Goal: Ask a question: Seek information or help from site administrators or community

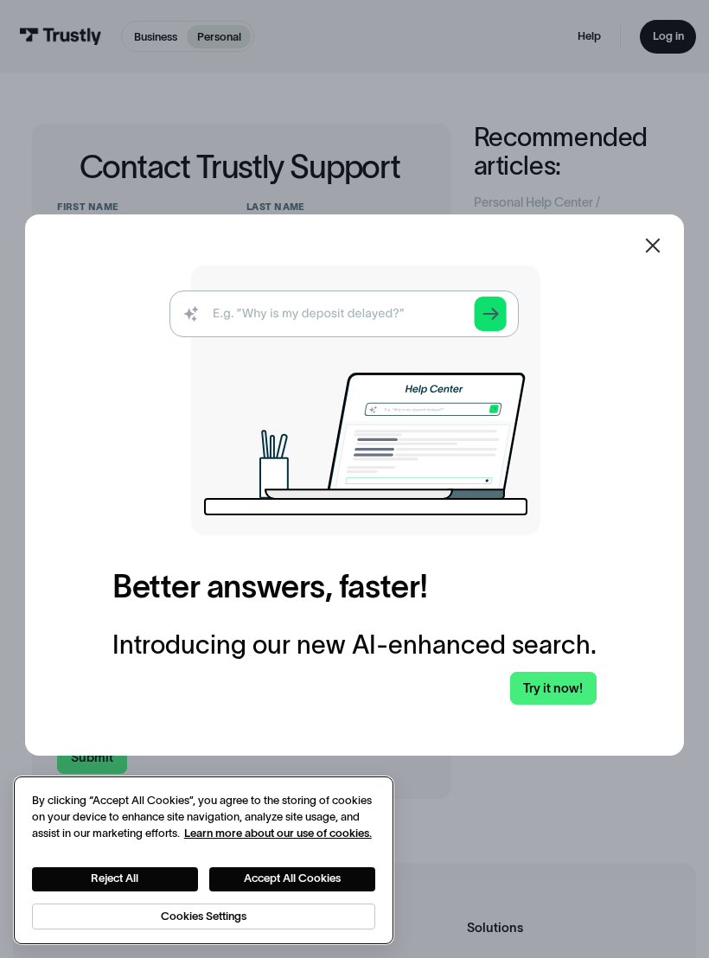
click at [239, 879] on button "Accept All Cookies" at bounding box center [292, 879] width 166 height 24
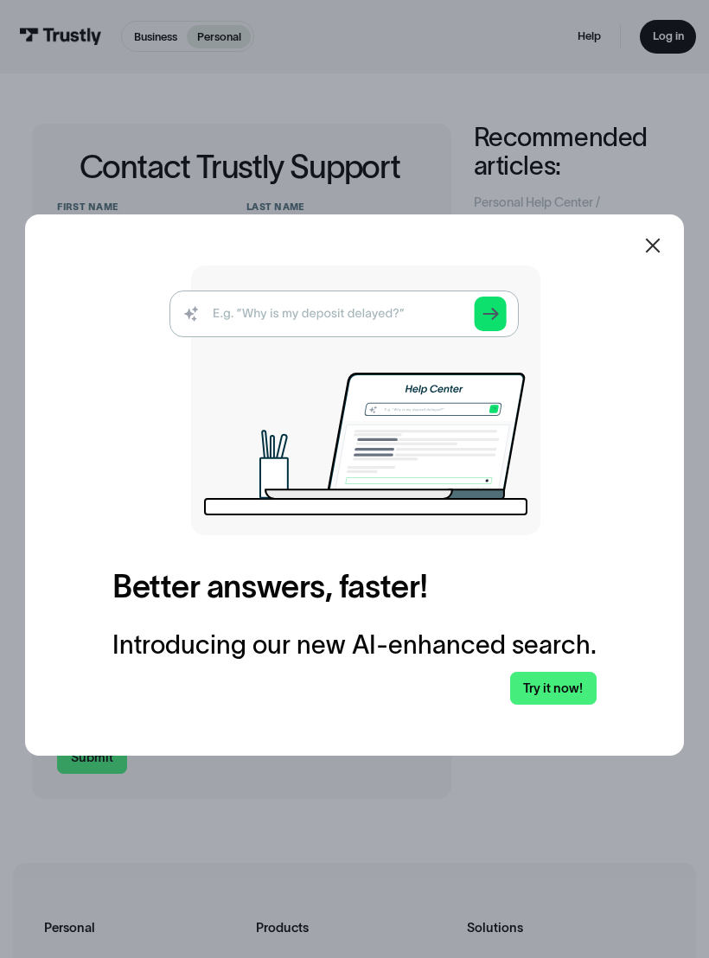
click at [554, 680] on link "Try it now!" at bounding box center [553, 689] width 86 height 34
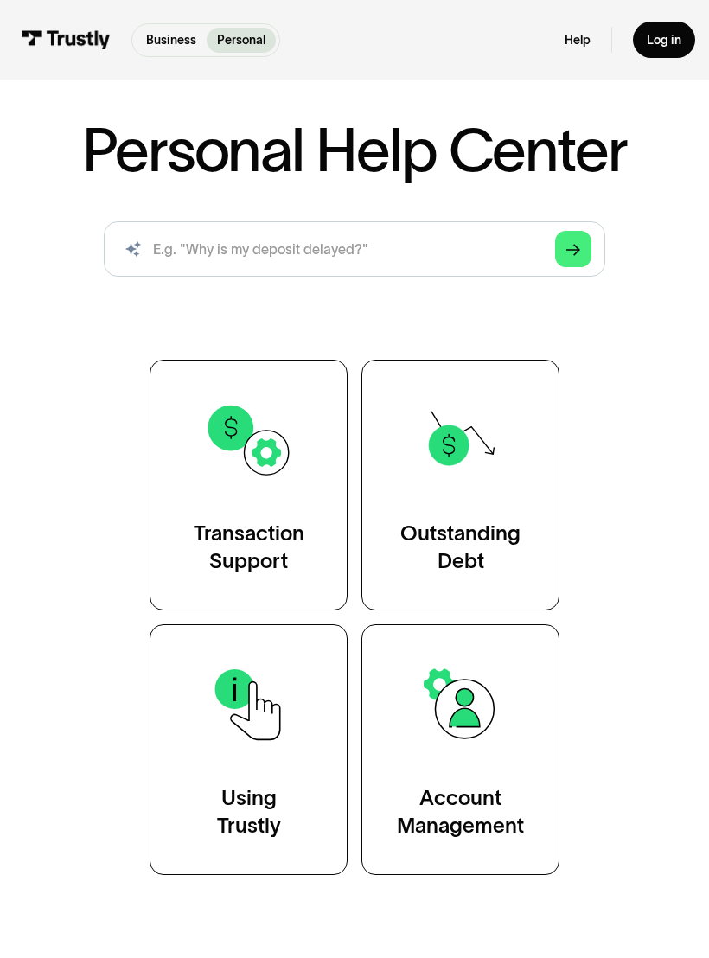
scroll to position [103, 0]
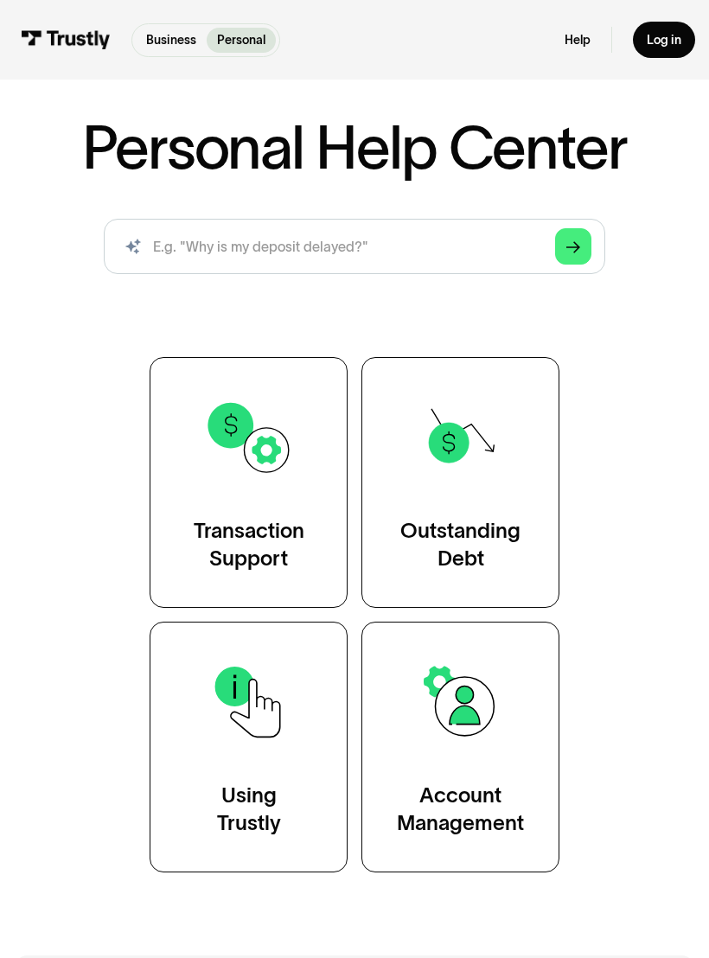
click at [240, 527] on div "Transaction Support" at bounding box center [249, 545] width 111 height 55
